Goal: Transaction & Acquisition: Obtain resource

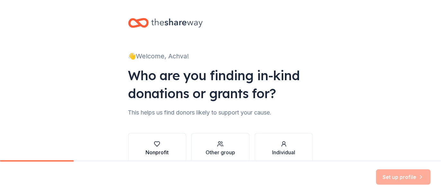
click at [154, 144] on icon "button" at bounding box center [157, 144] width 6 height 6
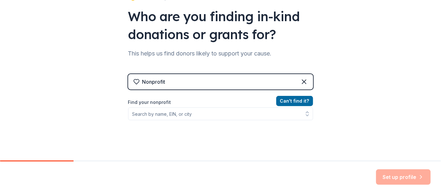
scroll to position [62, 0]
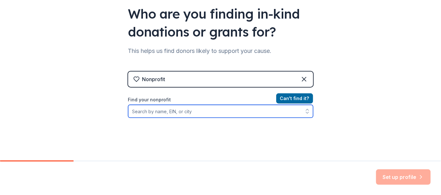
click at [164, 112] on input "Find your nonprofit" at bounding box center [220, 111] width 185 height 13
type input "the Friends of [PERSON_NAME][GEOGRAPHIC_DATA]"
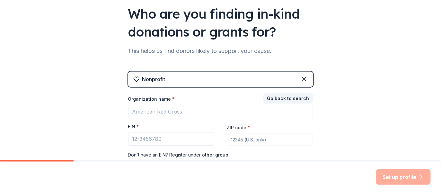
click at [408, 175] on div "Set up profile" at bounding box center [403, 177] width 55 height 15
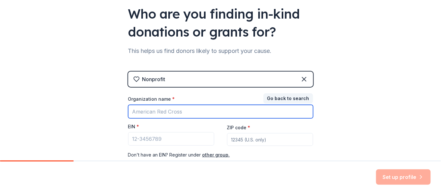
click at [135, 111] on input "Organization name *" at bounding box center [220, 111] width 185 height 13
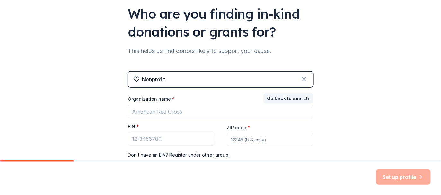
click at [300, 78] on icon at bounding box center [304, 79] width 8 height 8
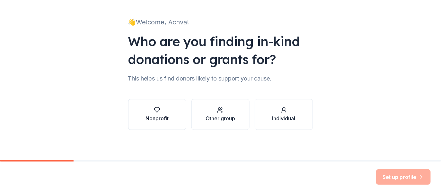
click at [154, 112] on icon "button" at bounding box center [157, 110] width 6 height 6
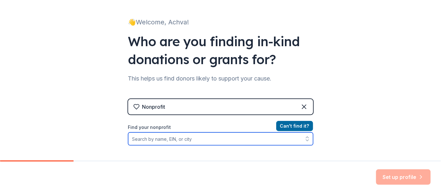
click at [136, 140] on input "Find your nonprofit" at bounding box center [220, 139] width 185 height 13
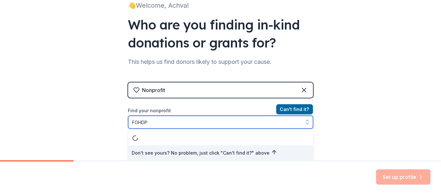
type input "FOHDPL"
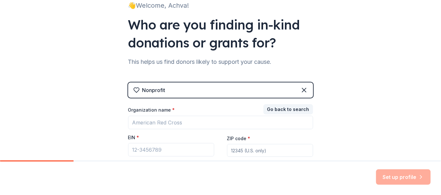
click at [163, 90] on div "Nonprofit" at bounding box center [220, 90] width 185 height 15
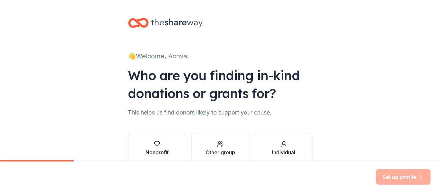
click at [154, 147] on icon "button" at bounding box center [157, 144] width 6 height 6
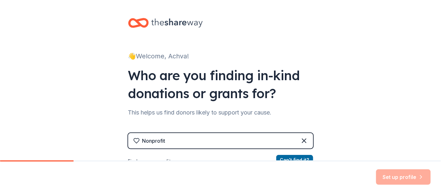
click at [295, 162] on div "Set up profile" at bounding box center [220, 178] width 441 height 33
click at [295, 157] on button "Can ' t find it?" at bounding box center [294, 160] width 37 height 10
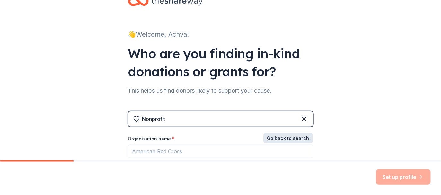
scroll to position [103, 0]
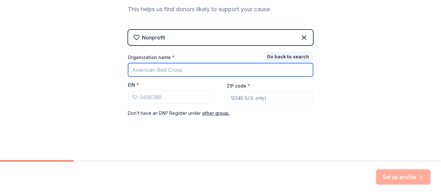
click at [138, 71] on input "Organization name *" at bounding box center [220, 69] width 185 height 13
type input "f"
type input "FOHDPL"
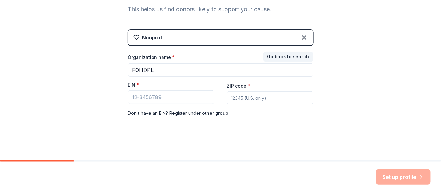
click at [148, 56] on label "Organization name *" at bounding box center [151, 57] width 47 height 6
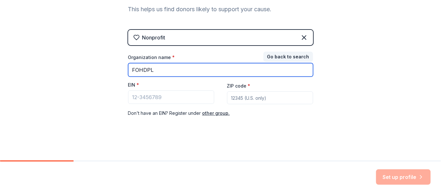
click at [148, 63] on input "FOHDPL" at bounding box center [220, 69] width 185 height 13
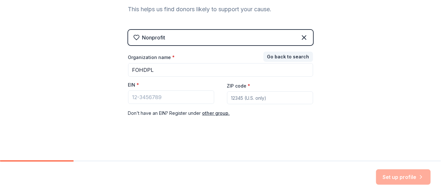
click at [172, 55] on span "*" at bounding box center [173, 57] width 3 height 5
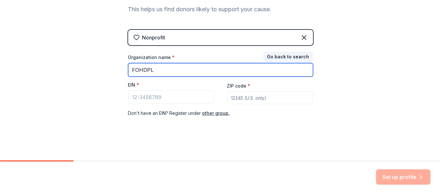
click at [168, 63] on input "FOHDPL" at bounding box center [220, 69] width 185 height 13
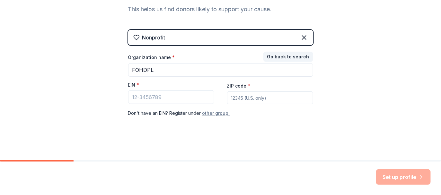
click at [207, 112] on button "other group." at bounding box center [216, 113] width 28 height 8
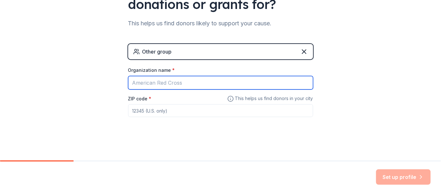
click at [130, 77] on input "Organization name *" at bounding box center [220, 82] width 185 height 13
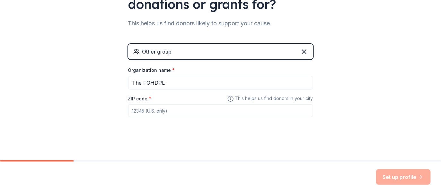
click at [140, 69] on label "Organization name *" at bounding box center [151, 70] width 47 height 6
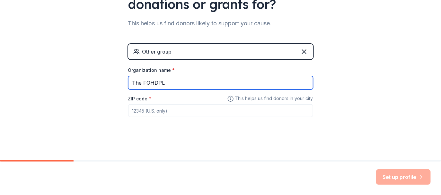
click at [140, 76] on input "The FOHDPL" at bounding box center [220, 82] width 185 height 13
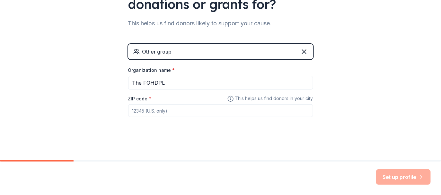
click at [140, 115] on input "ZIP code *" at bounding box center [220, 110] width 185 height 13
click at [83, 86] on div "👋 Welcome, Achva! Who are you finding in-kind donations or grants for? This hel…" at bounding box center [220, 36] width 441 height 250
drag, startPoint x: 154, startPoint y: 114, endPoint x: 132, endPoint y: 114, distance: 21.5
click at [154, 114] on input "ZIP code *" at bounding box center [220, 110] width 185 height 13
click at [109, 120] on div "👋 Welcome, Achva! Who are you finding in-kind donations or grants for? This hel…" at bounding box center [220, 36] width 441 height 250
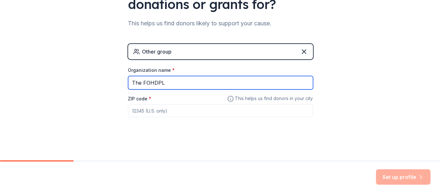
click at [161, 82] on input "The FOHDPL" at bounding box center [220, 82] width 185 height 13
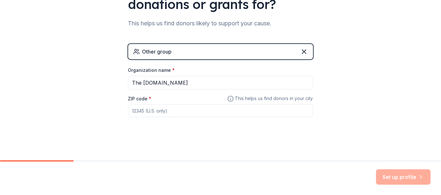
click at [151, 98] on div "ZIP code *" at bounding box center [220, 106] width 185 height 23
click at [142, 114] on input "ZIP code *" at bounding box center [220, 110] width 185 height 13
drag, startPoint x: 168, startPoint y: 111, endPoint x: 111, endPoint y: 113, distance: 56.2
click at [111, 113] on div "👋 Welcome, Achva! Who are you finding in-kind donations or grants for? This hel…" at bounding box center [220, 36] width 441 height 250
click at [339, 88] on div "👋 Welcome, Achva! Who are you finding in-kind donations or grants for? This hel…" at bounding box center [220, 36] width 441 height 250
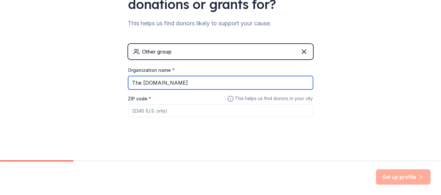
click at [159, 84] on input "The FOHDPL.org" at bounding box center [220, 82] width 185 height 13
drag, startPoint x: 159, startPoint y: 82, endPoint x: 139, endPoint y: 83, distance: 20.3
click at [139, 83] on input "The FLOHDP.org" at bounding box center [220, 82] width 185 height 13
click at [145, 83] on input "The tfohdpl.org" at bounding box center [220, 82] width 185 height 13
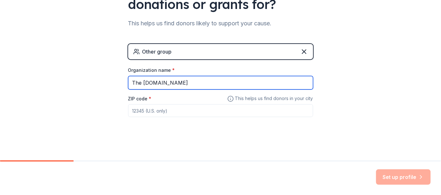
drag, startPoint x: 172, startPoint y: 82, endPoint x: 141, endPoint y: 83, distance: 31.2
click at [141, 83] on input "The hdpl.org" at bounding box center [220, 82] width 185 height 13
type input "The the friends of Hoover Durant Public library"
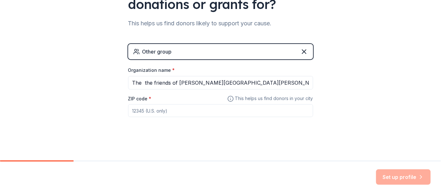
click at [160, 70] on label "Organization name *" at bounding box center [151, 70] width 47 height 6
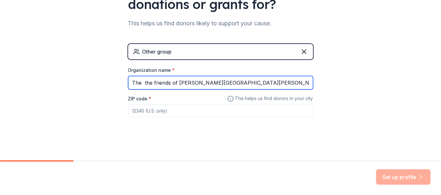
click at [160, 76] on input "The the friends of Hoover Durant Public library" at bounding box center [220, 82] width 185 height 13
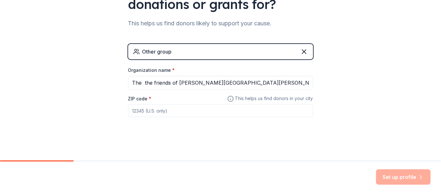
click at [277, 99] on span "This helps us find donors in your city" at bounding box center [270, 99] width 86 height 8
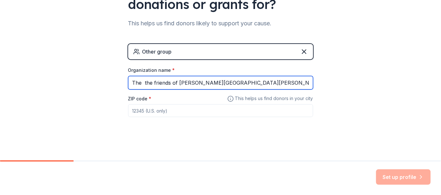
click at [166, 85] on input "The the friends of Hoover Durant Public library" at bounding box center [220, 82] width 185 height 13
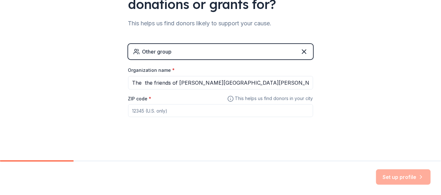
click at [406, 177] on div "Set up profile" at bounding box center [403, 177] width 55 height 15
click at [72, 167] on div "Set up profile" at bounding box center [220, 178] width 441 height 33
click at [69, 160] on div "👋 Welcome, Achva! Who are you finding in-kind donations or grants for? This hel…" at bounding box center [220, 36] width 441 height 250
click at [305, 51] on icon at bounding box center [304, 52] width 8 height 8
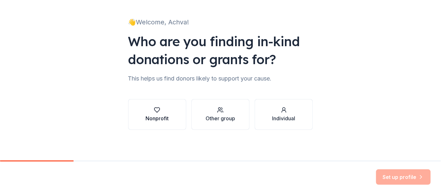
click at [156, 110] on icon "button" at bounding box center [157, 110] width 6 height 6
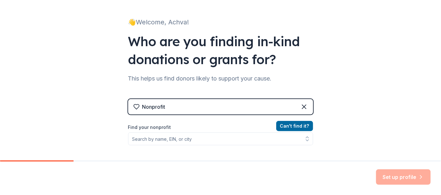
click at [162, 125] on label "Find your nonprofit" at bounding box center [220, 128] width 185 height 8
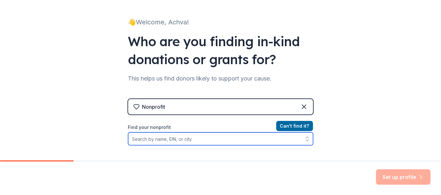
click at [137, 138] on input "Find your nonprofit" at bounding box center [220, 139] width 185 height 13
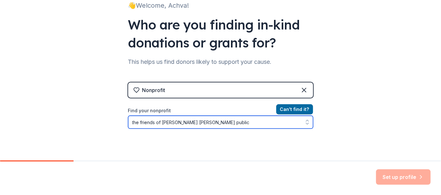
type input "the friends of Hoover Durant public"
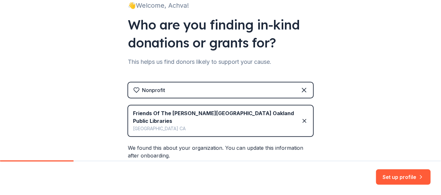
click at [164, 151] on div "We found this about your organization. You can update this information after on…" at bounding box center [220, 181] width 185 height 74
click at [259, 173] on div "Set up profile" at bounding box center [220, 178] width 441 height 33
click at [400, 178] on button "Set up profile" at bounding box center [403, 177] width 55 height 15
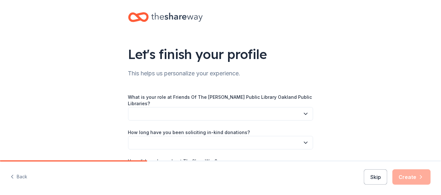
scroll to position [6, 0]
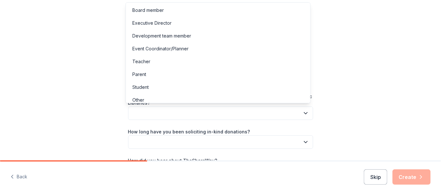
click at [302, 111] on icon "button" at bounding box center [305, 113] width 6 height 6
click at [140, 11] on div "Board member" at bounding box center [147, 10] width 31 height 8
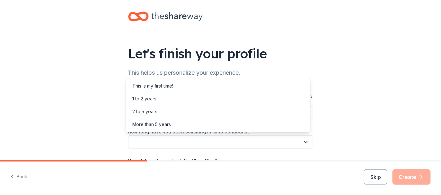
click at [306, 142] on icon "button" at bounding box center [305, 142] width 6 height 6
click at [141, 111] on div "2 to 5 years" at bounding box center [144, 112] width 25 height 8
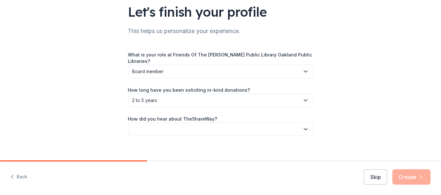
scroll to position [54, 0]
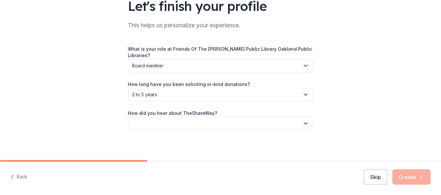
click at [304, 124] on icon "button" at bounding box center [305, 123] width 6 height 6
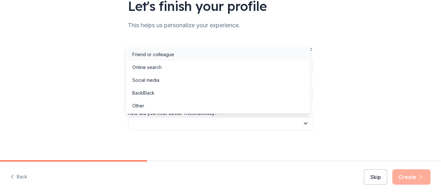
click at [152, 54] on div "Friend or colleague" at bounding box center [153, 55] width 42 height 8
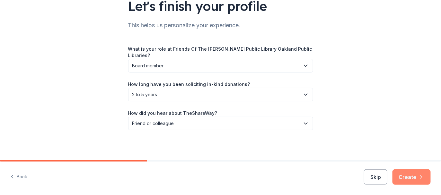
click at [410, 178] on button "Create" at bounding box center [411, 177] width 38 height 15
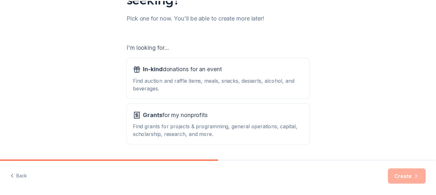
scroll to position [96, 0]
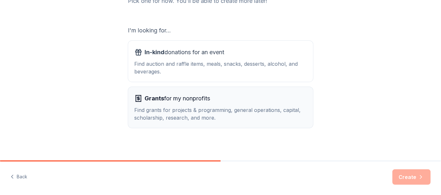
click at [150, 98] on span "Grants" at bounding box center [155, 98] width 20 height 7
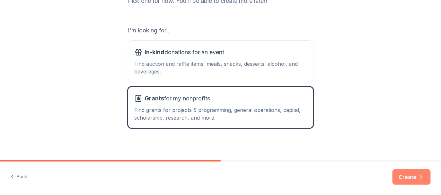
click at [412, 178] on button "Create" at bounding box center [411, 177] width 38 height 15
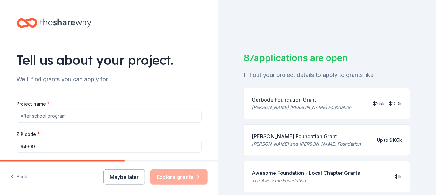
click at [63, 118] on input "Project name *" at bounding box center [109, 116] width 185 height 13
type input "build a branch library which were taken from us because of social descrimination"
click at [186, 179] on div "Maybe later Explore grants" at bounding box center [155, 177] width 104 height 15
click at [305, 135] on div "Baskin Foundation Grant" at bounding box center [306, 137] width 109 height 8
click at [392, 138] on div "Up to $105k" at bounding box center [389, 140] width 25 height 8
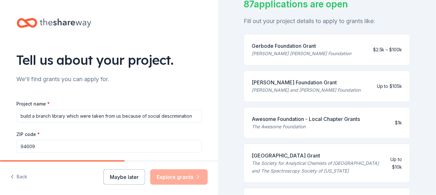
scroll to position [96, 0]
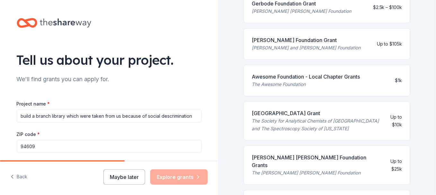
click at [276, 77] on div "Awesome Foundation - Local Chapter Grants" at bounding box center [306, 77] width 108 height 8
click at [178, 178] on div "Maybe later Explore grants" at bounding box center [155, 177] width 104 height 15
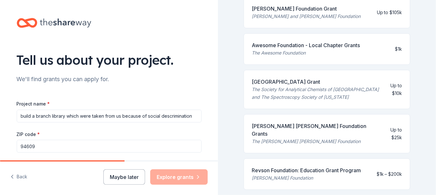
scroll to position [128, 0]
click at [340, 133] on div "Gladys Krieble Delmas Foundation Grants" at bounding box center [314, 129] width 124 height 15
click at [391, 136] on div "Up to $25k" at bounding box center [391, 133] width 22 height 15
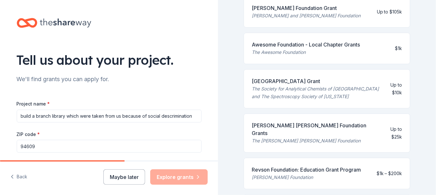
click at [391, 136] on div "Up to $25k" at bounding box center [391, 133] width 22 height 15
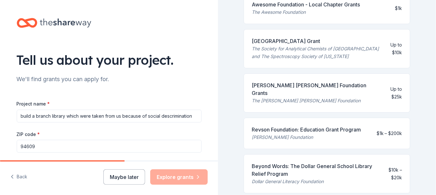
scroll to position [193, 0]
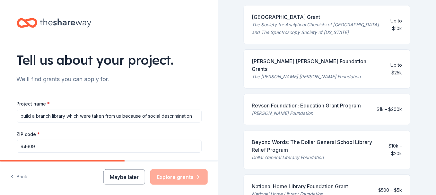
drag, startPoint x: 190, startPoint y: 177, endPoint x: 200, endPoint y: 178, distance: 10.0
click at [191, 176] on div "Maybe later Explore grants" at bounding box center [155, 177] width 104 height 15
click at [200, 178] on div "Maybe later Explore grants" at bounding box center [155, 177] width 104 height 15
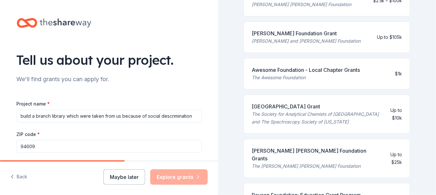
scroll to position [128, 0]
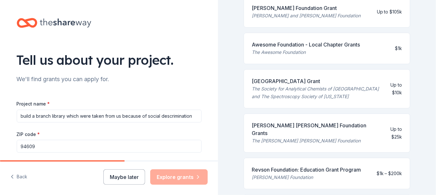
click at [321, 135] on div "Gladys Krieble Delmas Foundation Grants" at bounding box center [314, 129] width 124 height 15
click at [387, 134] on div "Up to $25k" at bounding box center [391, 133] width 22 height 15
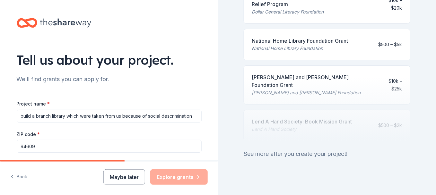
scroll to position [8, 0]
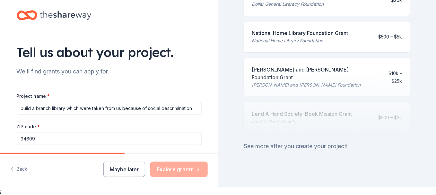
click at [289, 107] on div at bounding box center [327, 101] width 167 height 64
click at [376, 73] on div at bounding box center [327, 101] width 167 height 64
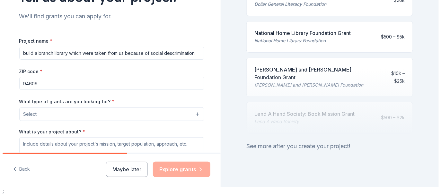
scroll to position [81, 0]
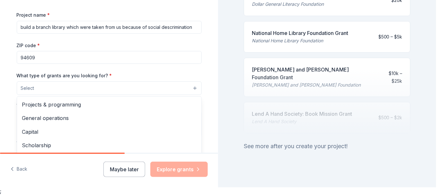
click at [194, 89] on button "Select" at bounding box center [109, 88] width 185 height 13
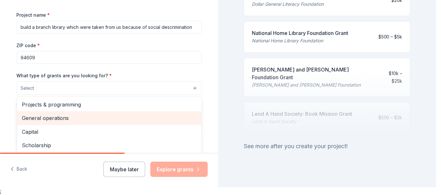
click at [63, 118] on span "General operations" at bounding box center [109, 118] width 174 height 8
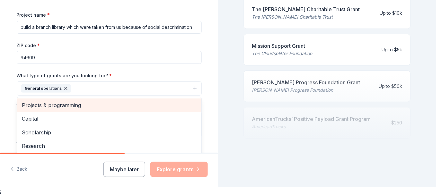
click at [68, 105] on span "Projects & programming" at bounding box center [109, 105] width 174 height 8
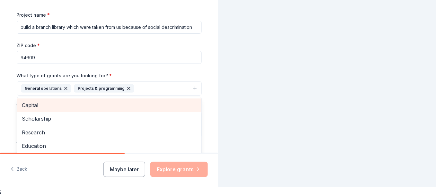
scroll to position [338, 0]
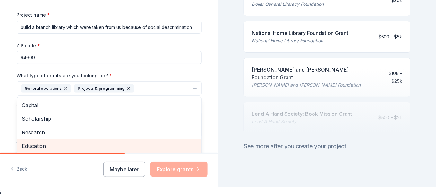
click at [176, 139] on div "Education" at bounding box center [109, 145] width 184 height 13
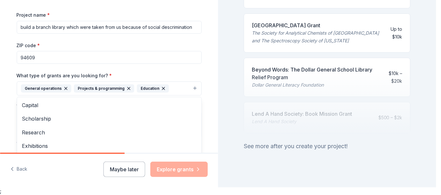
click at [174, 169] on div "Tell us about your project. We'll find grants you can apply for. Project name *…" at bounding box center [109, 89] width 218 height 195
